Goal: Find contact information: Find contact information

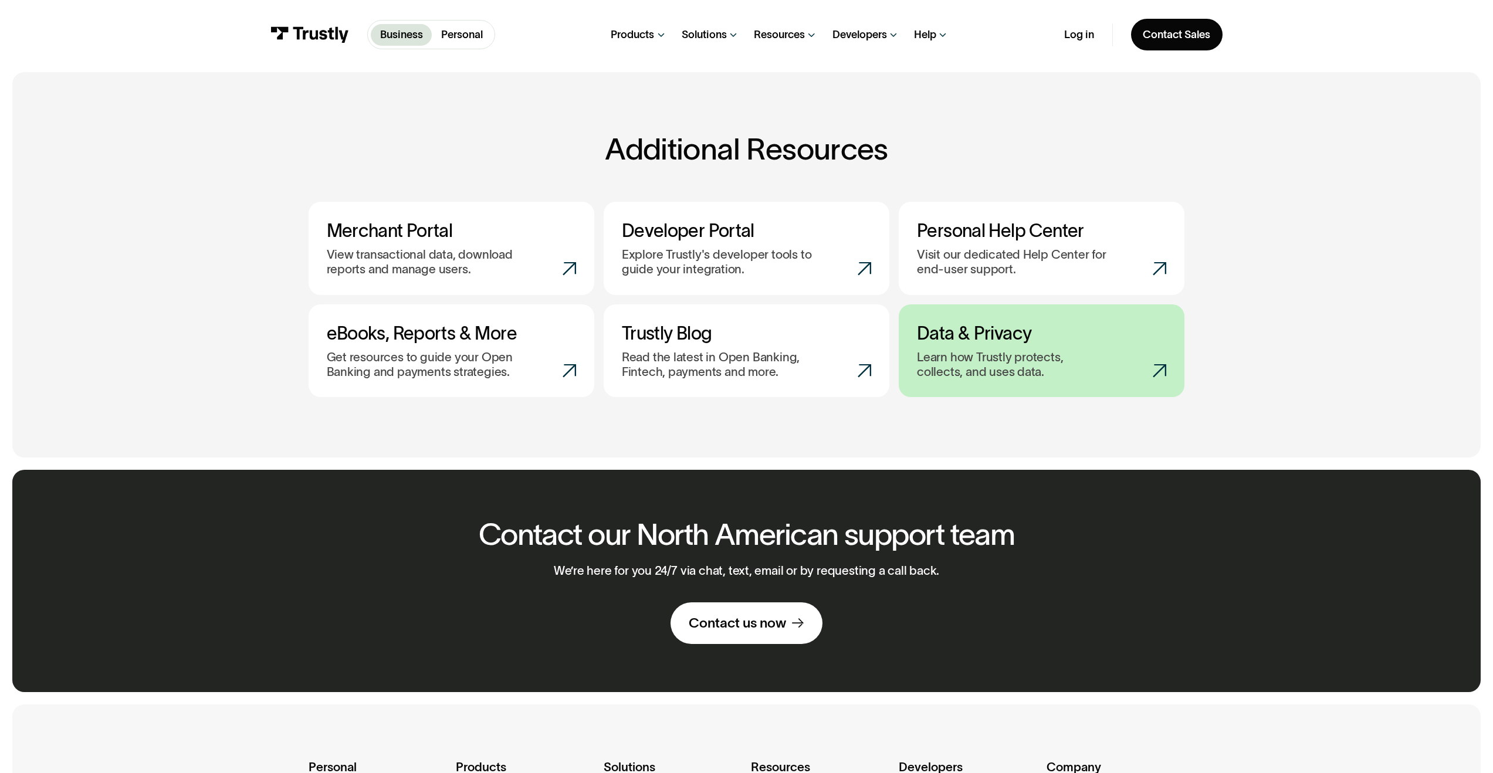
scroll to position [807, 0]
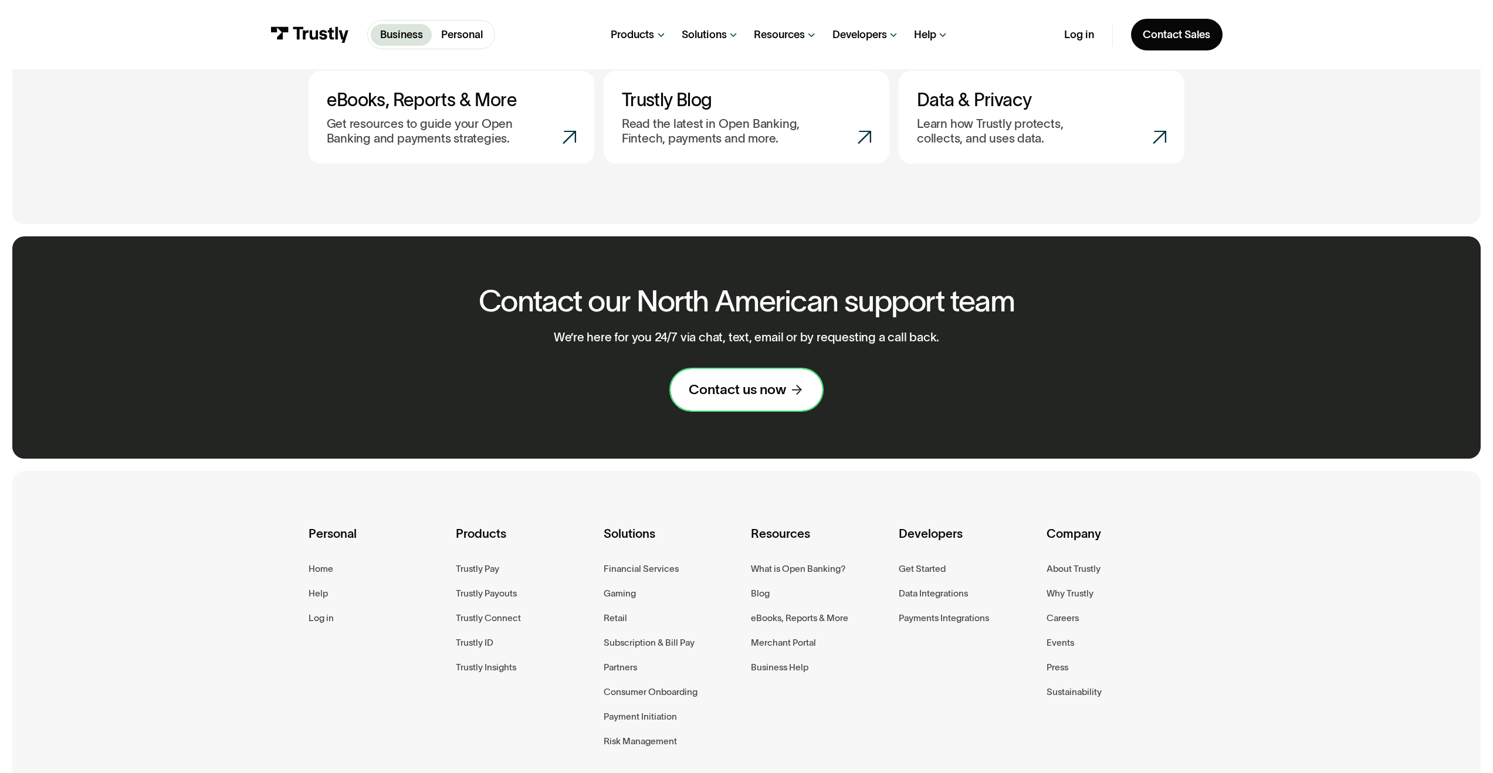
click at [757, 390] on div "Contact us now" at bounding box center [737, 390] width 97 height 18
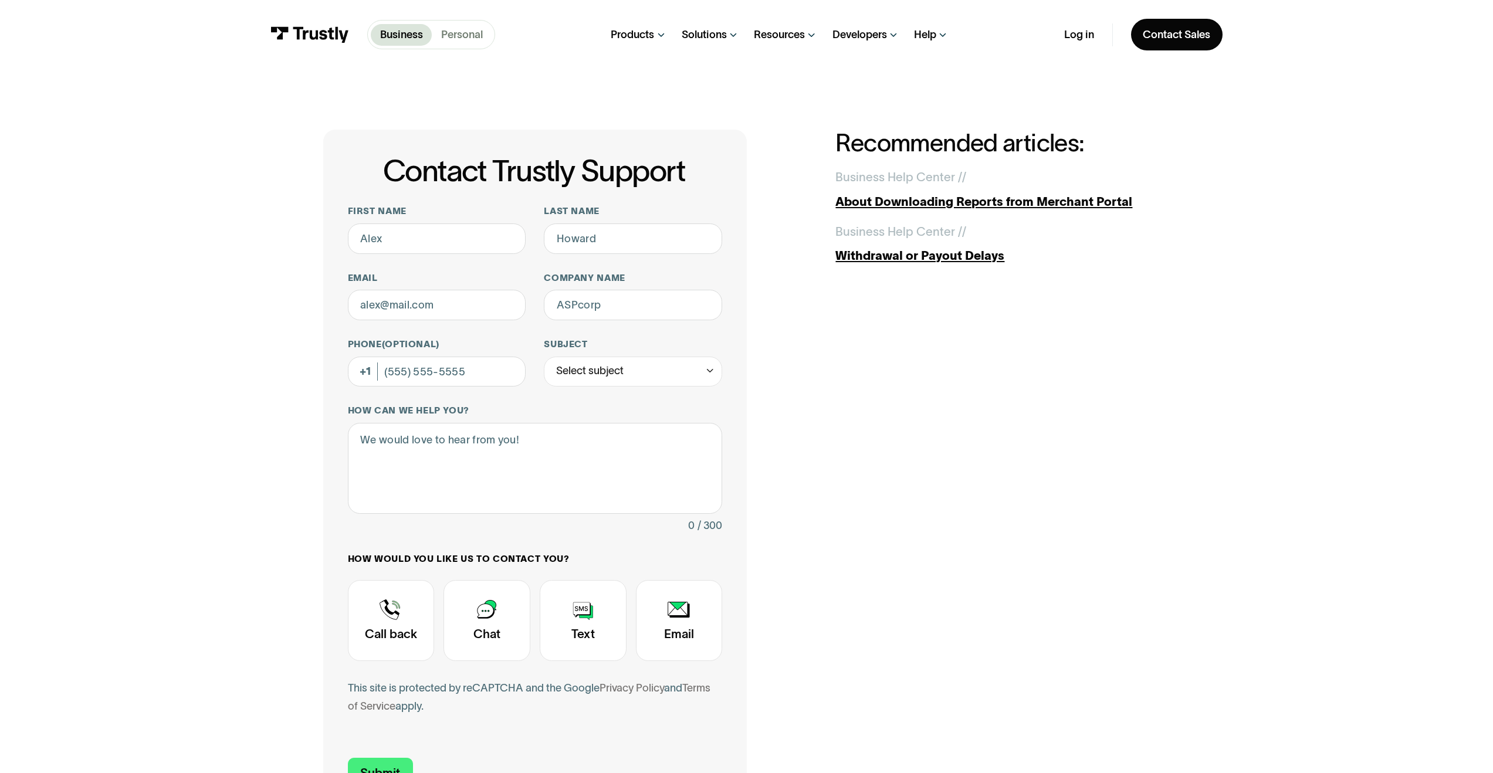
click at [452, 36] on p "Personal" at bounding box center [462, 35] width 42 height 16
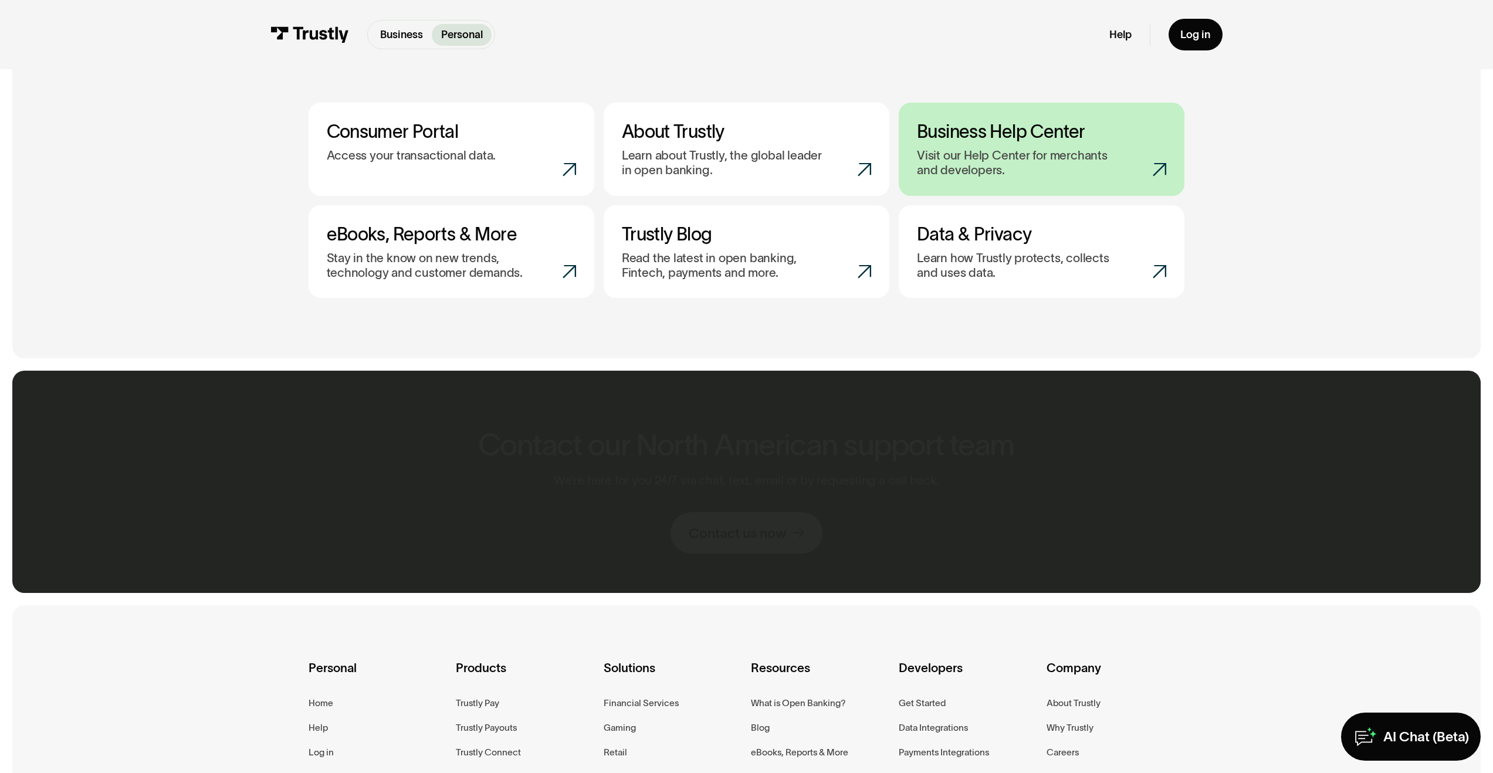
scroll to position [787, 0]
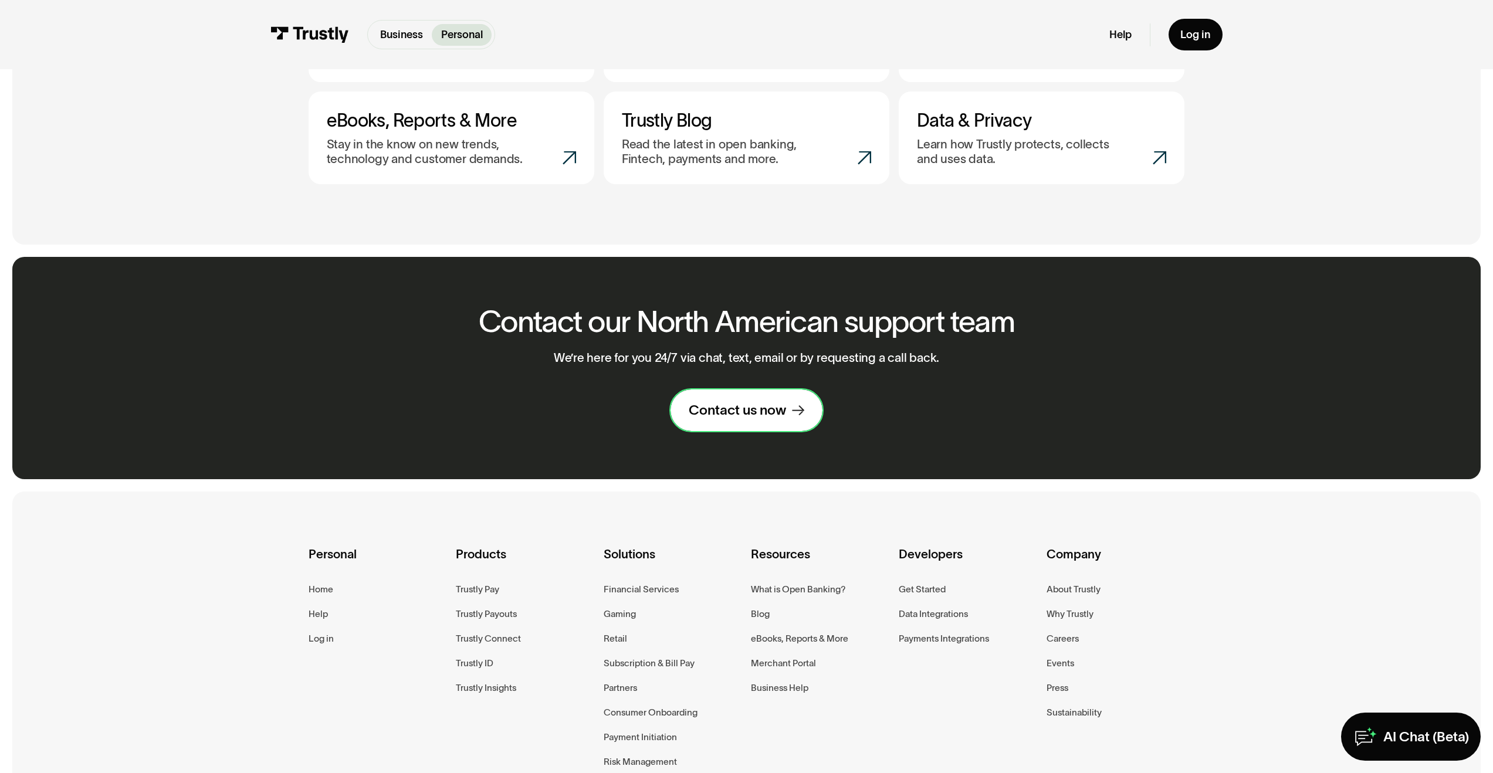
click at [775, 419] on div "Contact us now" at bounding box center [737, 410] width 97 height 18
